Goal: Register for event/course: Sign up to attend an event or enroll in a course

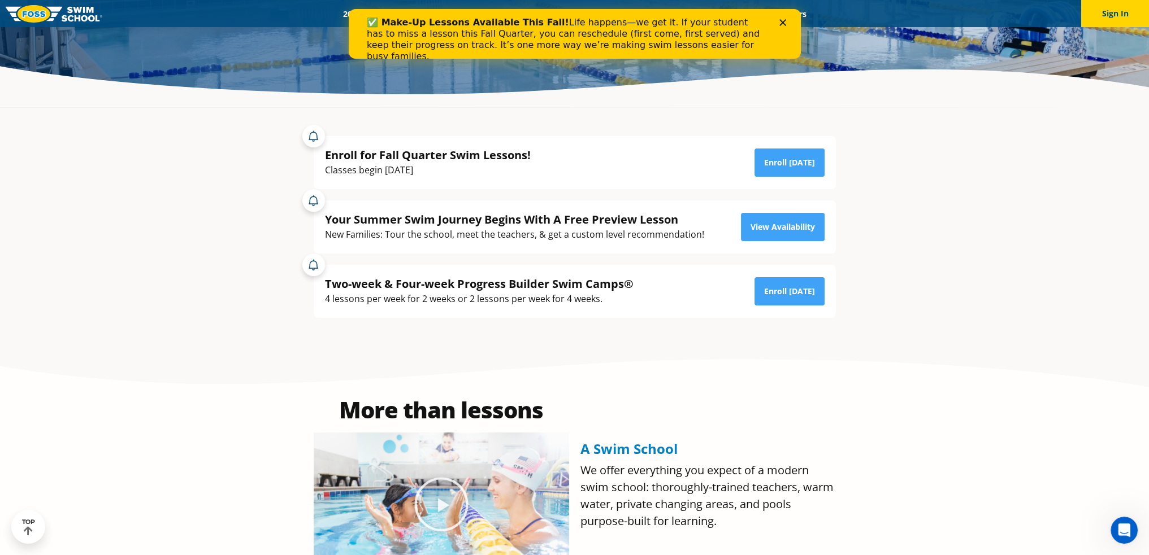
scroll to position [283, 0]
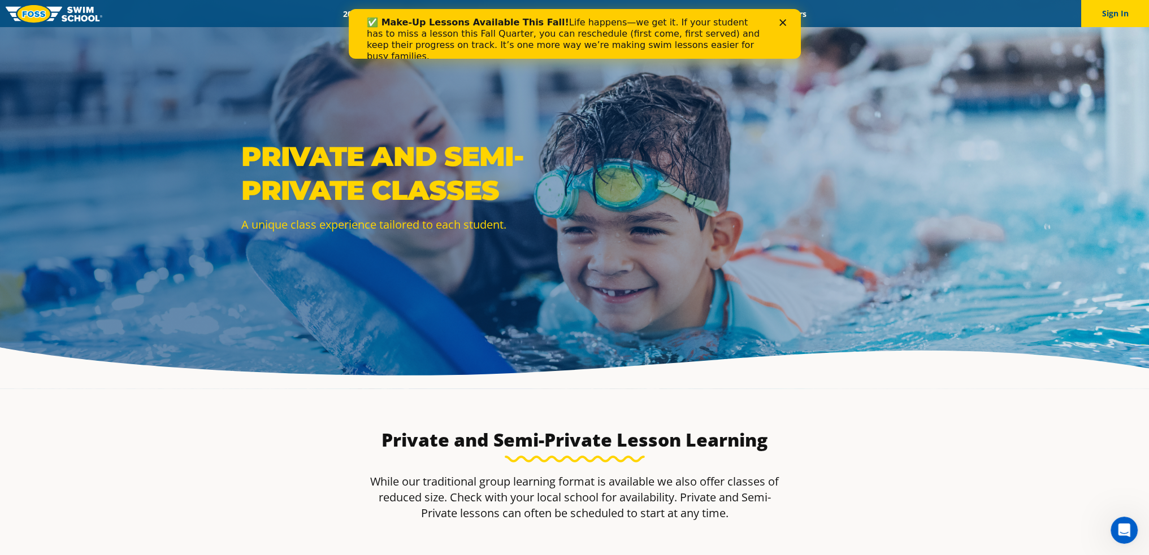
click at [787, 24] on div "Close" at bounding box center [784, 22] width 11 height 7
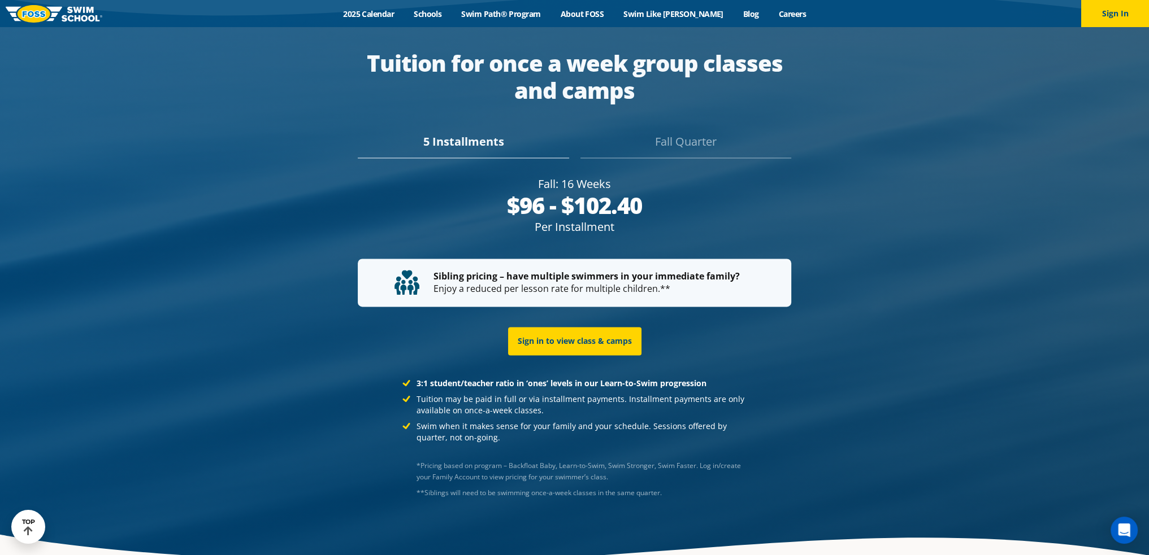
scroll to position [2266, 0]
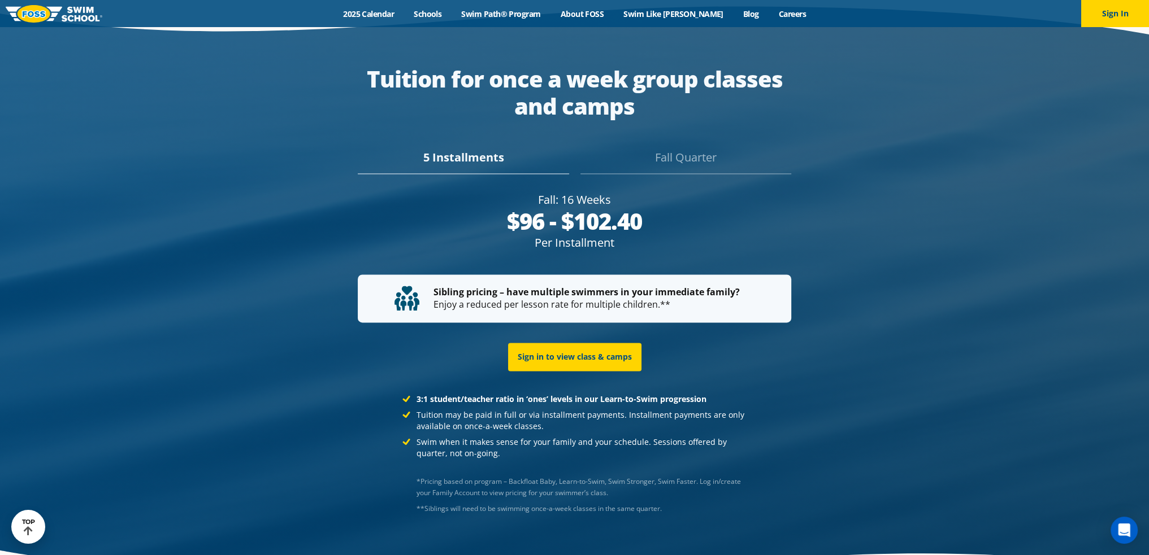
click at [676, 149] on div "Fall Quarter" at bounding box center [685, 161] width 211 height 25
click at [787, 192] on div "Fall: 16 Weeks" at bounding box center [574, 200] width 433 height 16
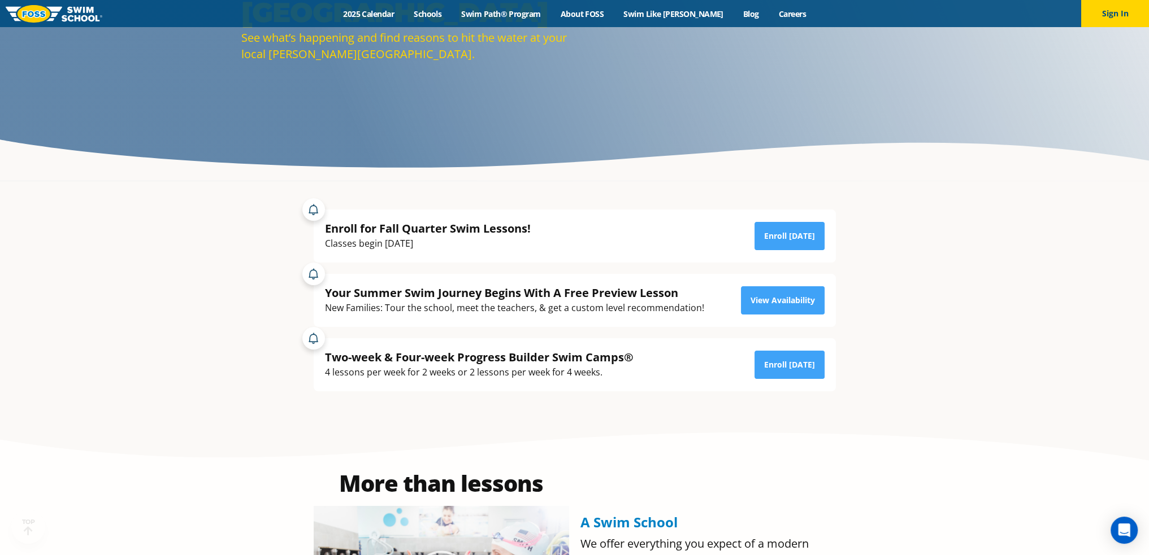
scroll to position [283, 0]
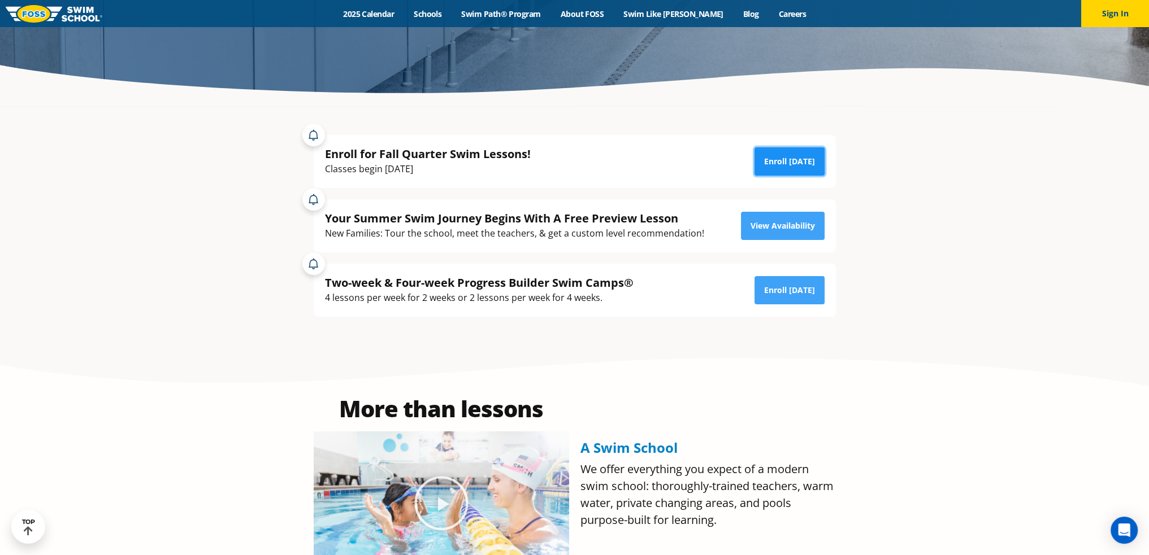
click at [780, 156] on link "Enroll [DATE]" at bounding box center [789, 161] width 70 height 28
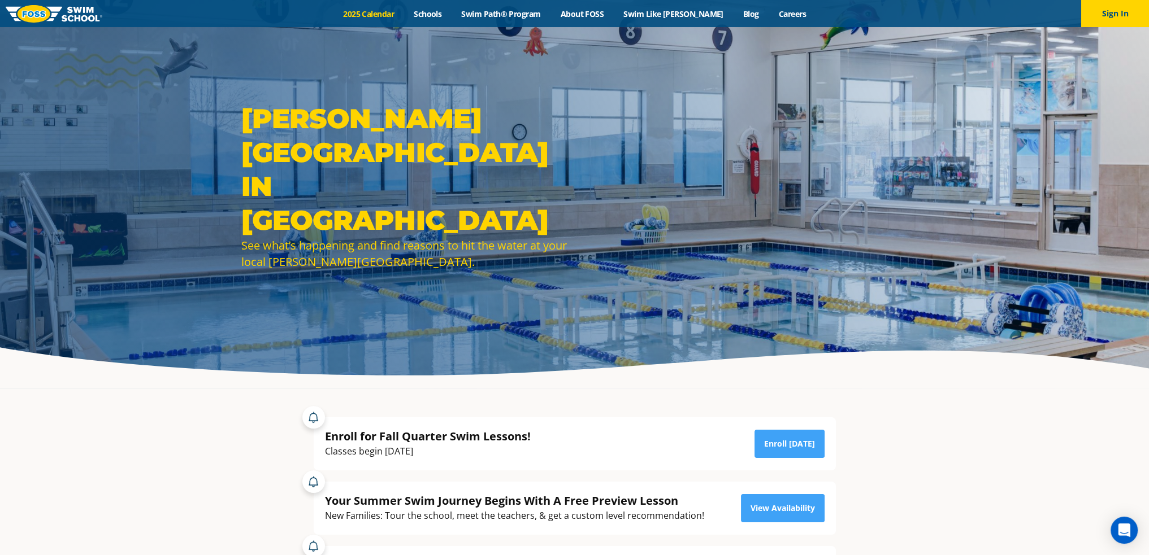
click at [371, 10] on link "2025 Calendar" at bounding box center [368, 13] width 71 height 11
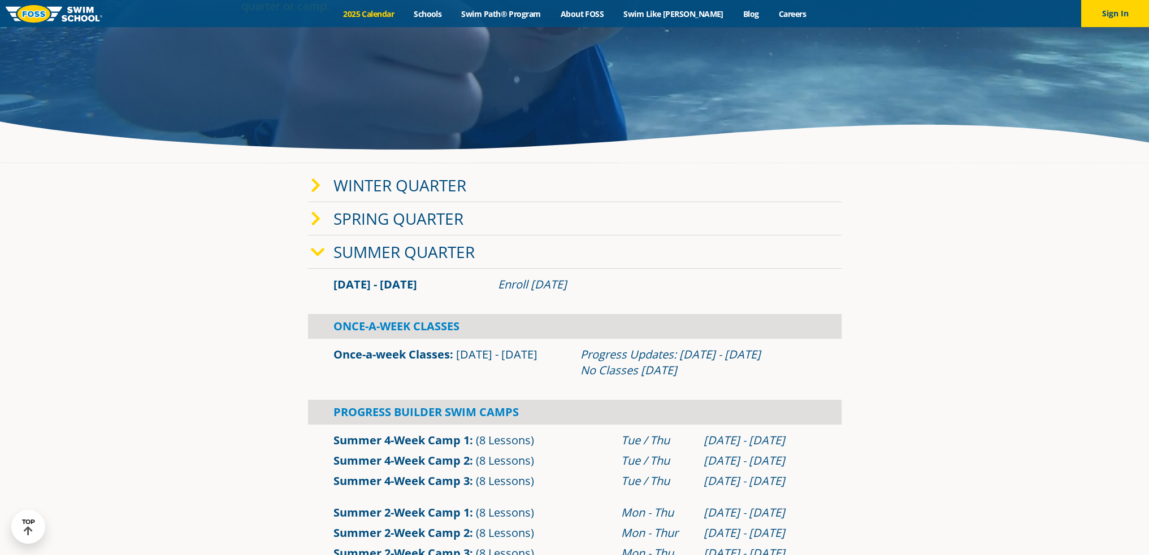
scroll to position [283, 0]
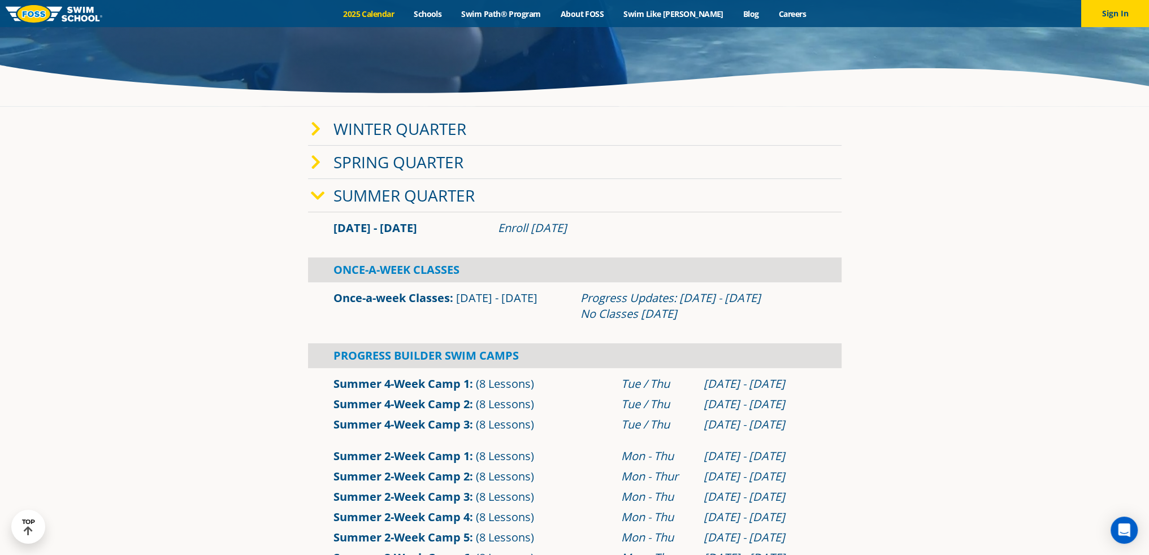
click at [315, 194] on icon at bounding box center [318, 196] width 14 height 16
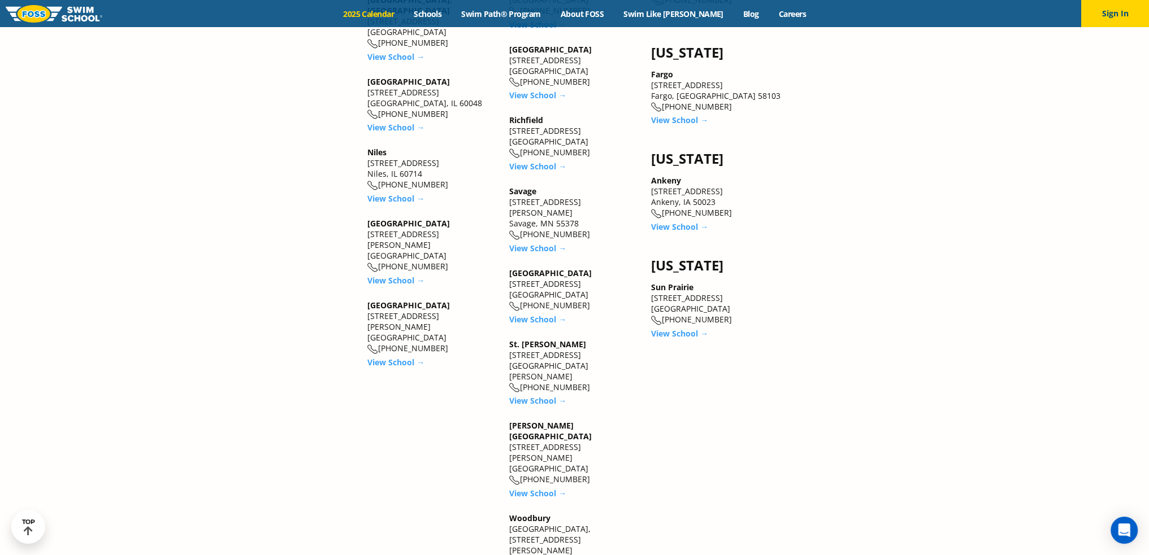
scroll to position [1921, 0]
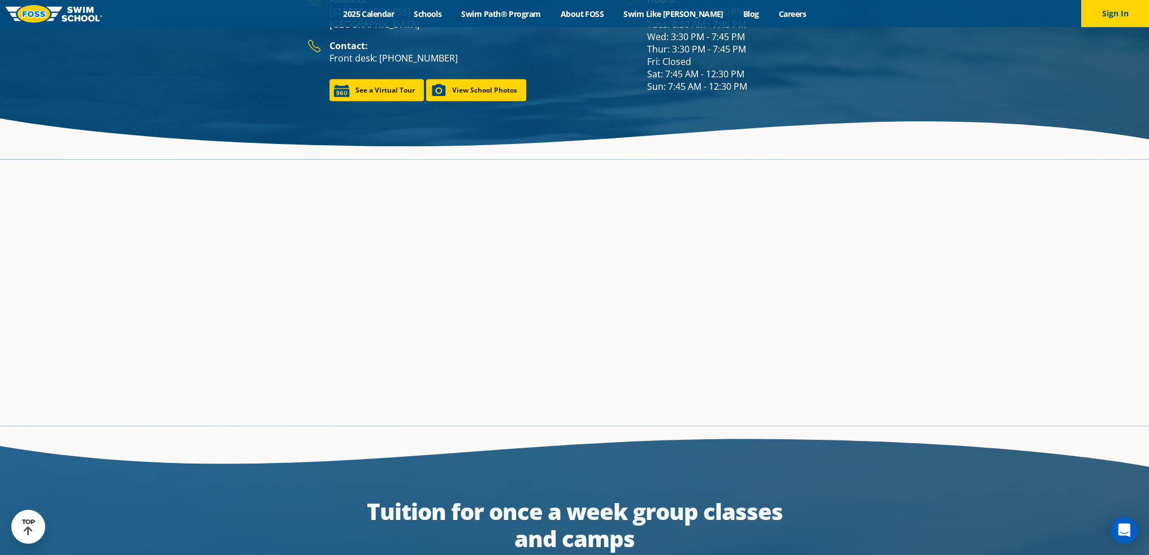
scroll to position [2260, 0]
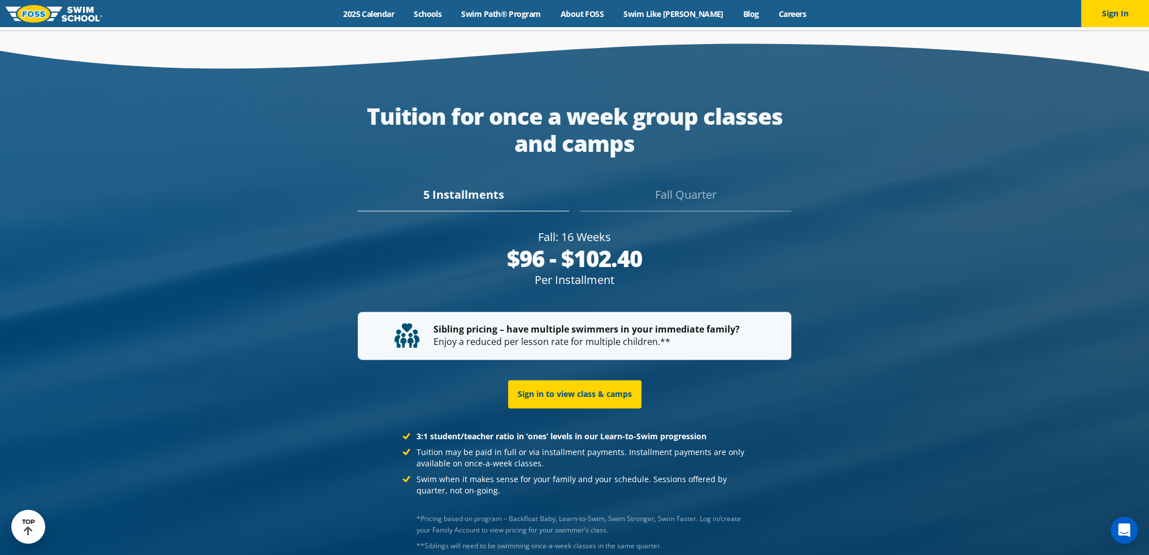
click at [680, 186] on div "Fall Quarter" at bounding box center [685, 198] width 211 height 25
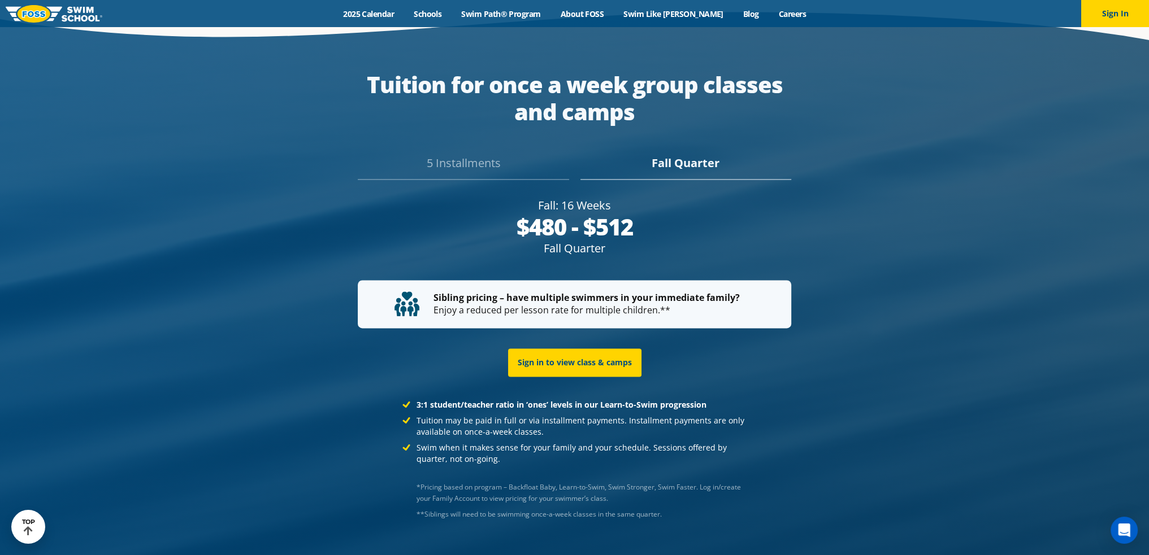
click at [481, 155] on div "5 Installments [GEOGRAPHIC_DATA]" at bounding box center [574, 160] width 533 height 40
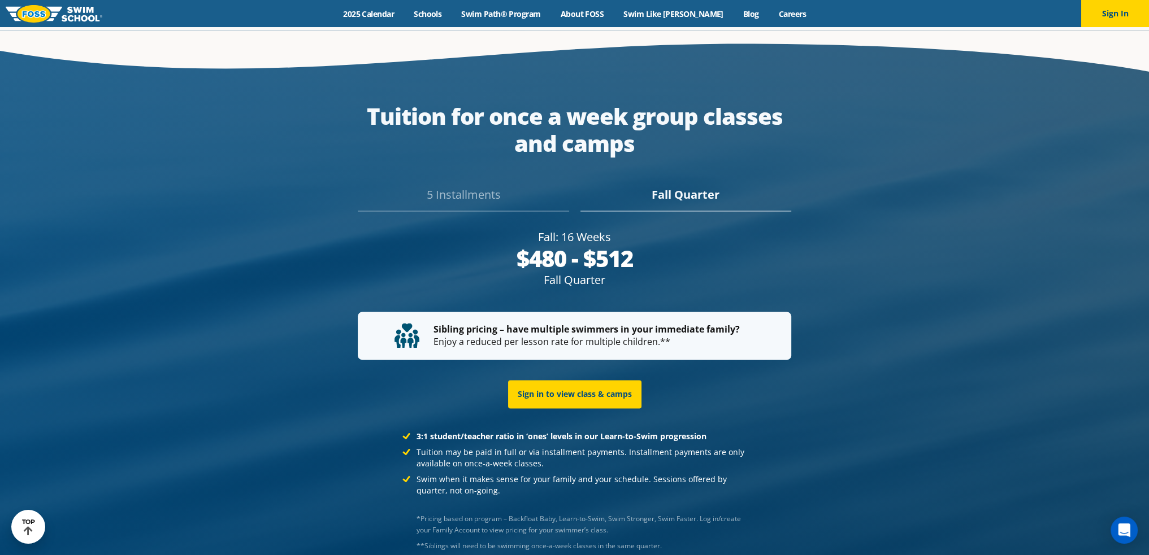
click at [457, 186] on div "5 Installments" at bounding box center [463, 198] width 211 height 25
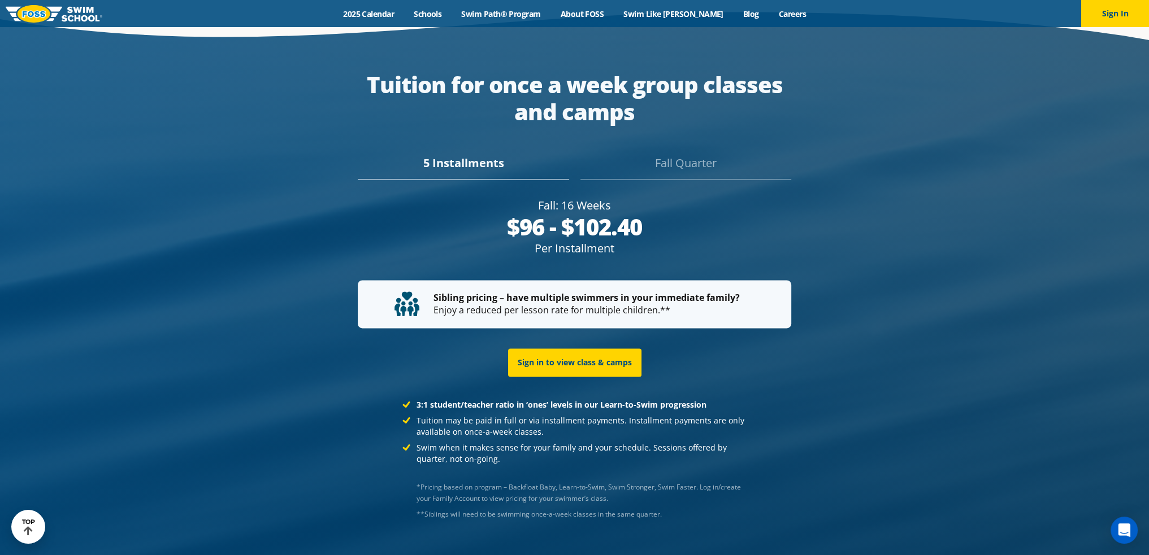
scroll to position [2245, 0]
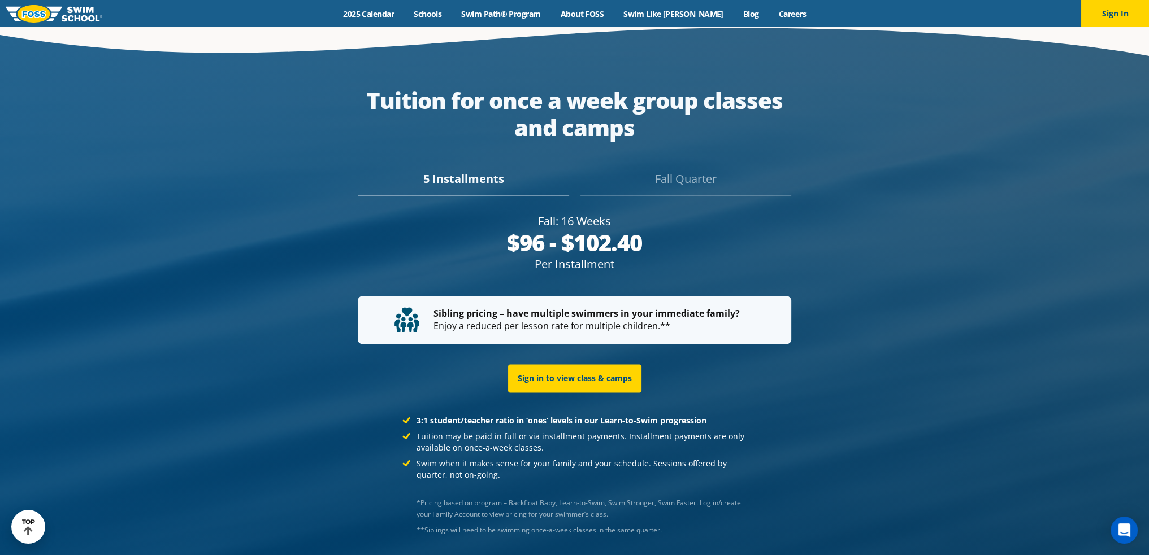
click at [332, 261] on div "Fall: 16 Weeks $96 - $102.40 Per Installment $480 - $512 [GEOGRAPHIC_DATA]" at bounding box center [574, 246] width 533 height 83
click at [639, 171] on div "Fall Quarter" at bounding box center [685, 183] width 211 height 25
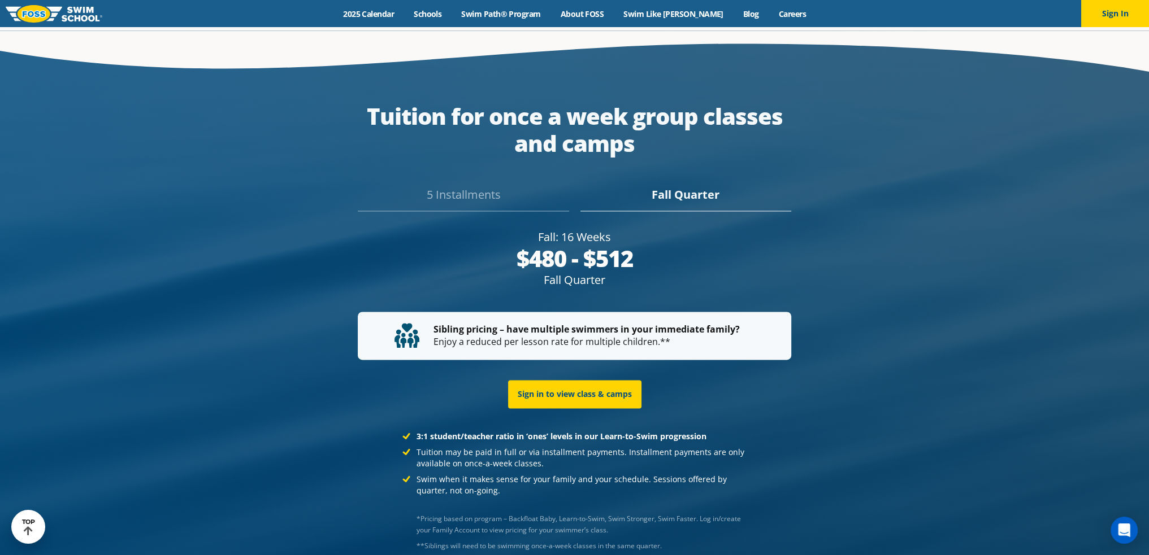
click at [442, 186] on div "5 Installments" at bounding box center [463, 198] width 211 height 25
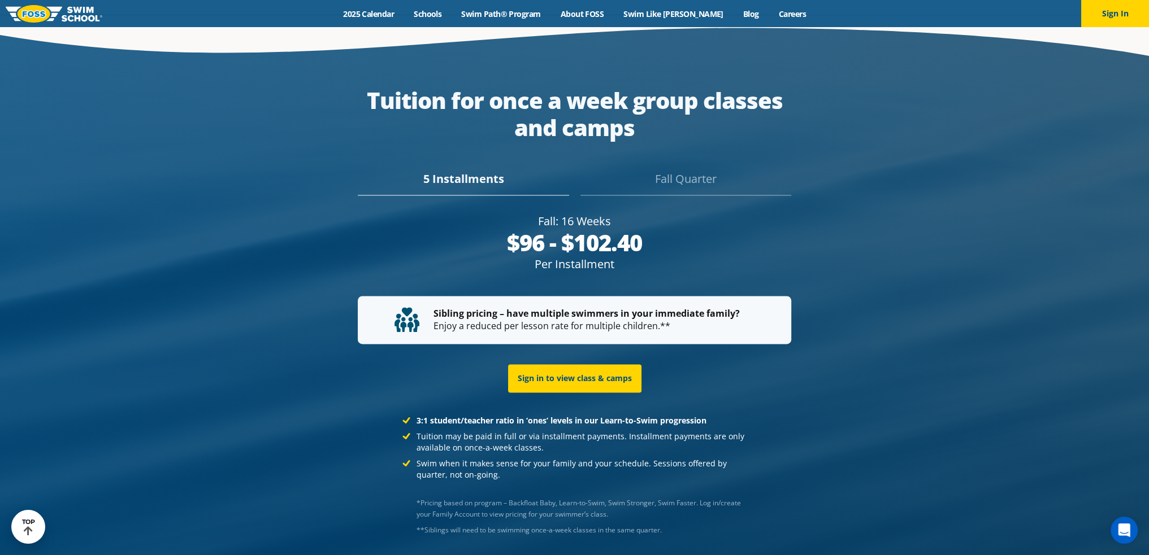
click at [316, 287] on div "Sibling pricing – have multiple swimmers in your immediate family? Enjoy a redu…" at bounding box center [574, 320] width 533 height 66
click at [651, 171] on div "Fall Quarter" at bounding box center [685, 183] width 211 height 25
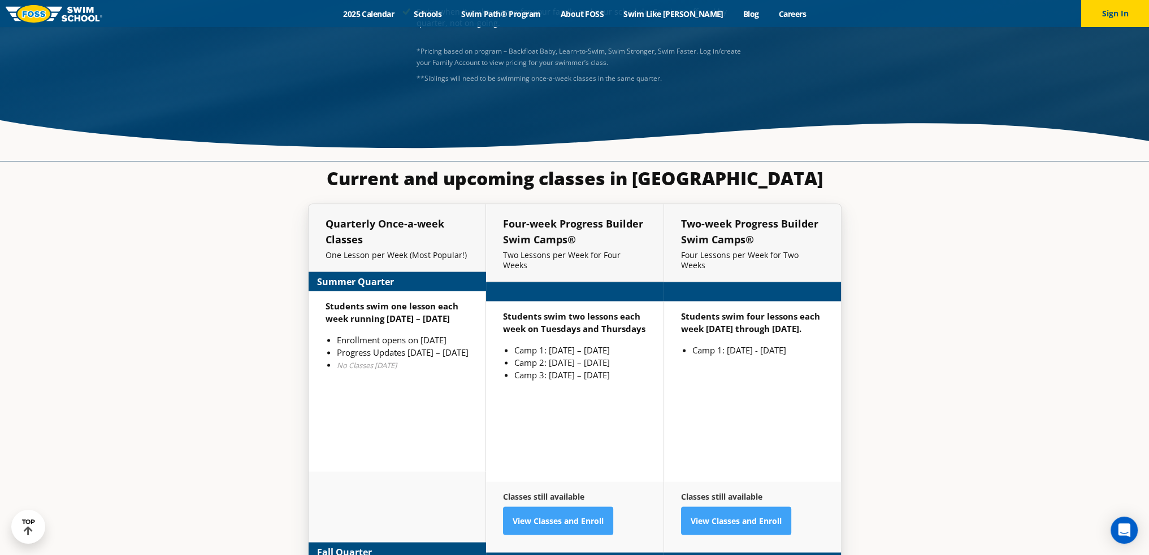
scroll to position [2681, 0]
